Goal: Task Accomplishment & Management: Manage account settings

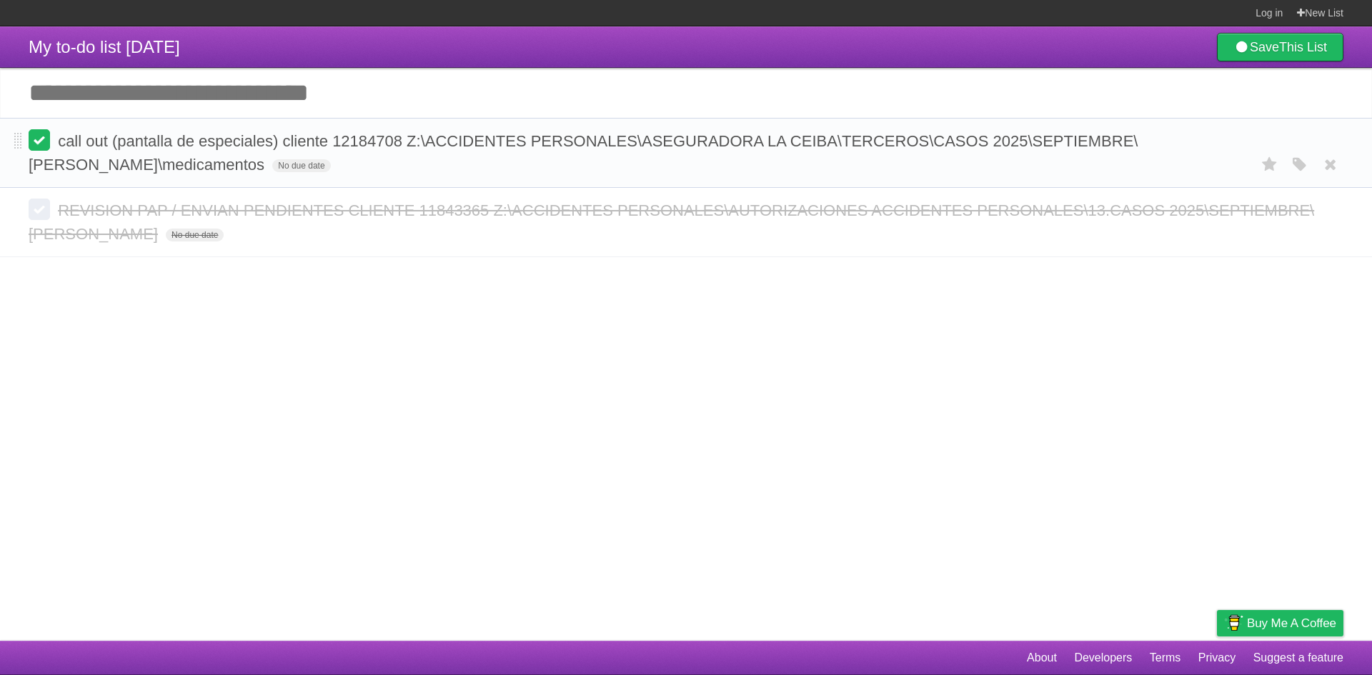
click at [33, 146] on label at bounding box center [39, 139] width 21 height 21
